Goal: Task Accomplishment & Management: Manage account settings

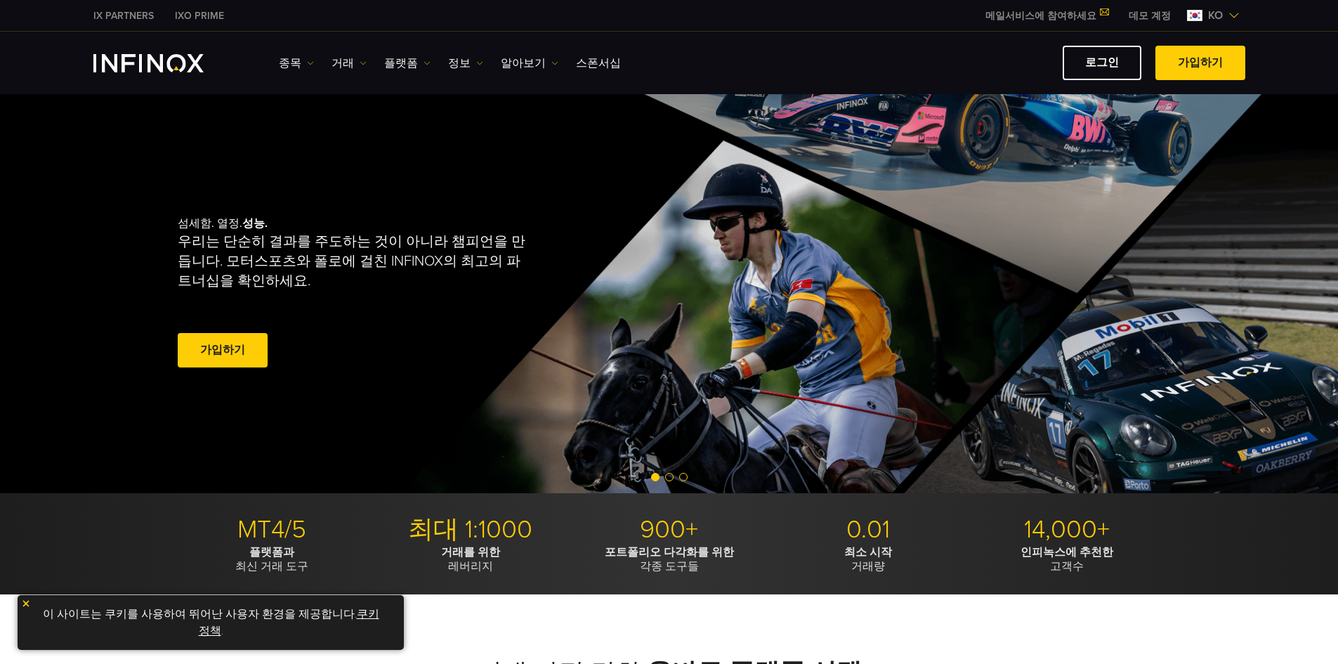
click at [1095, 63] on link "로그인" at bounding box center [1101, 63] width 79 height 34
click at [1095, 62] on link "로그인" at bounding box center [1101, 63] width 79 height 34
